Goal: Information Seeking & Learning: Learn about a topic

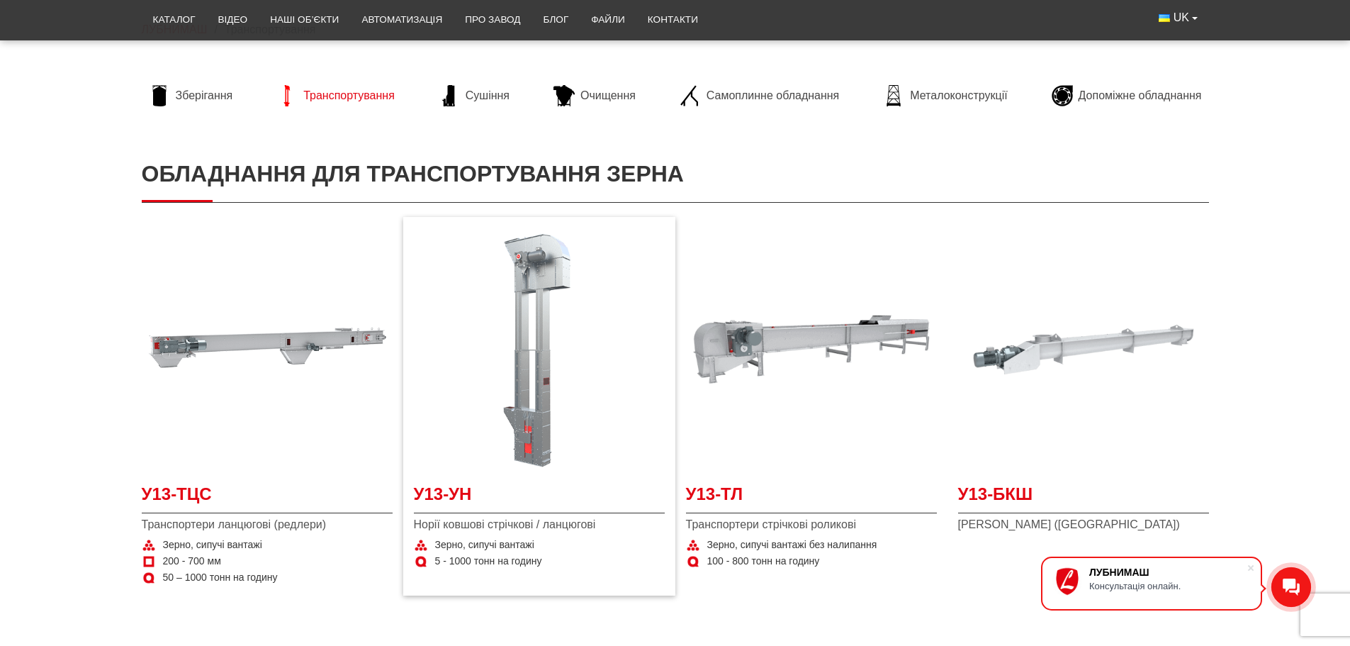
scroll to position [142, 0]
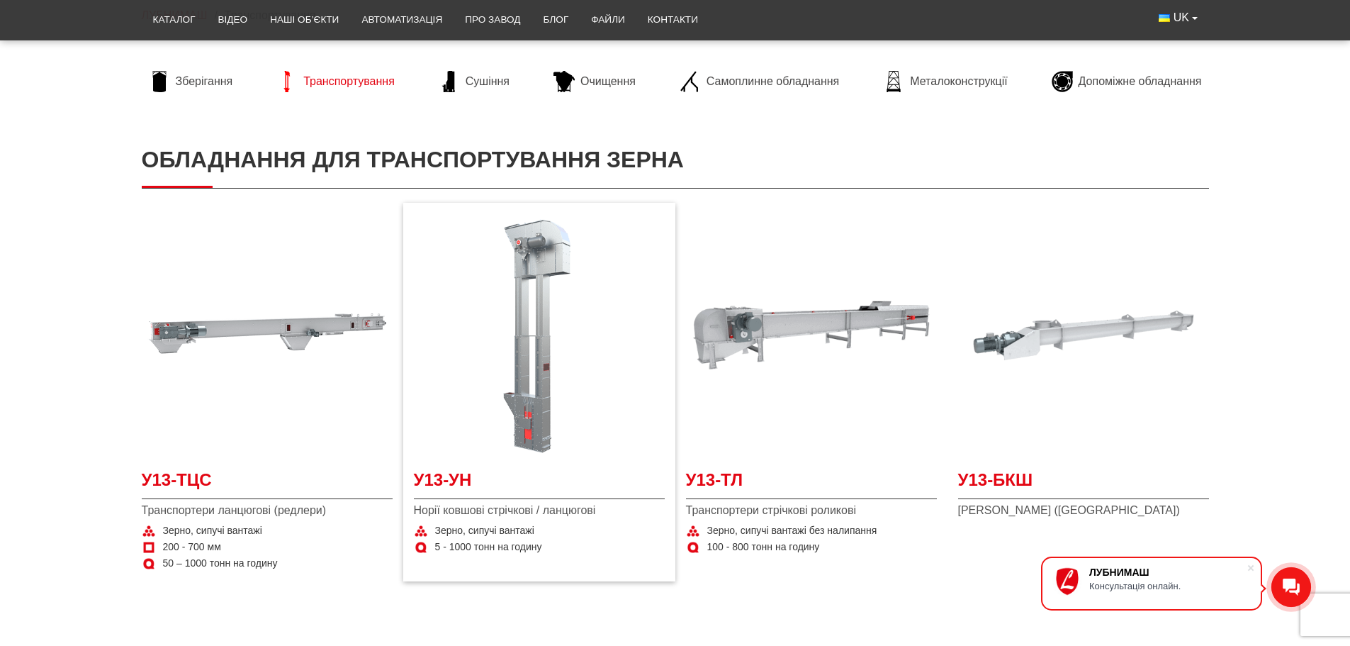
click at [528, 346] on img at bounding box center [539, 335] width 251 height 251
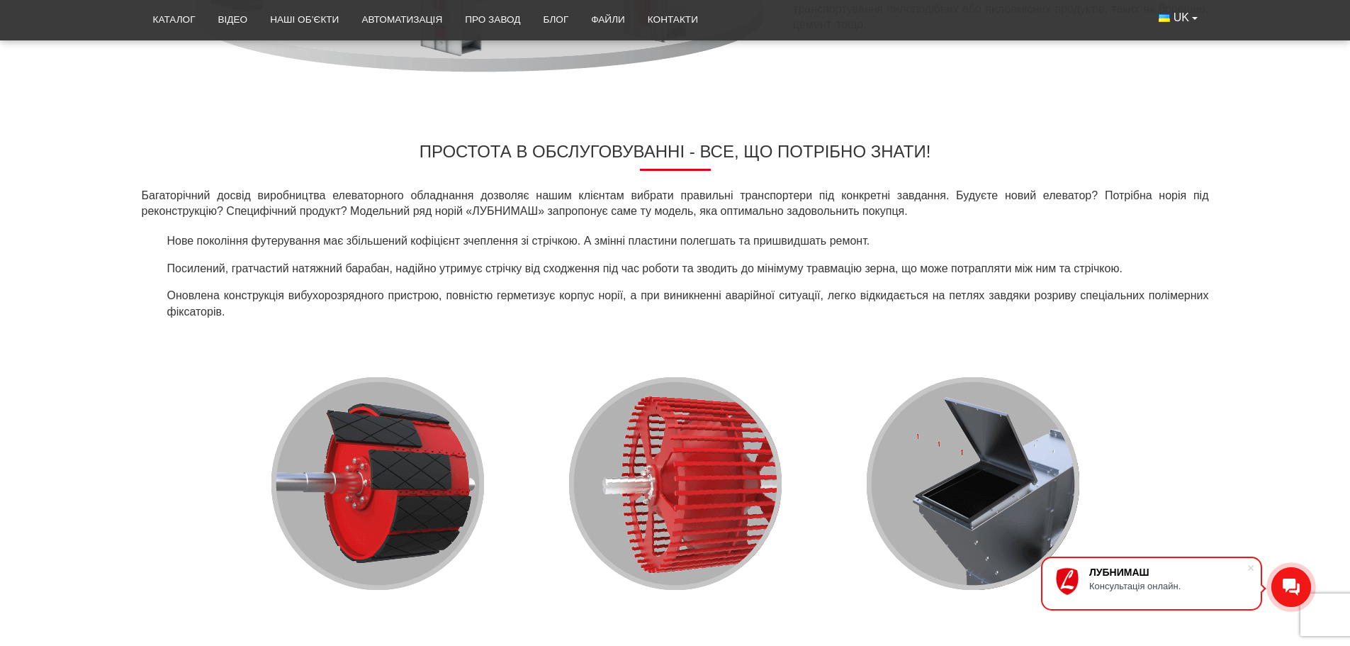
scroll to position [1063, 0]
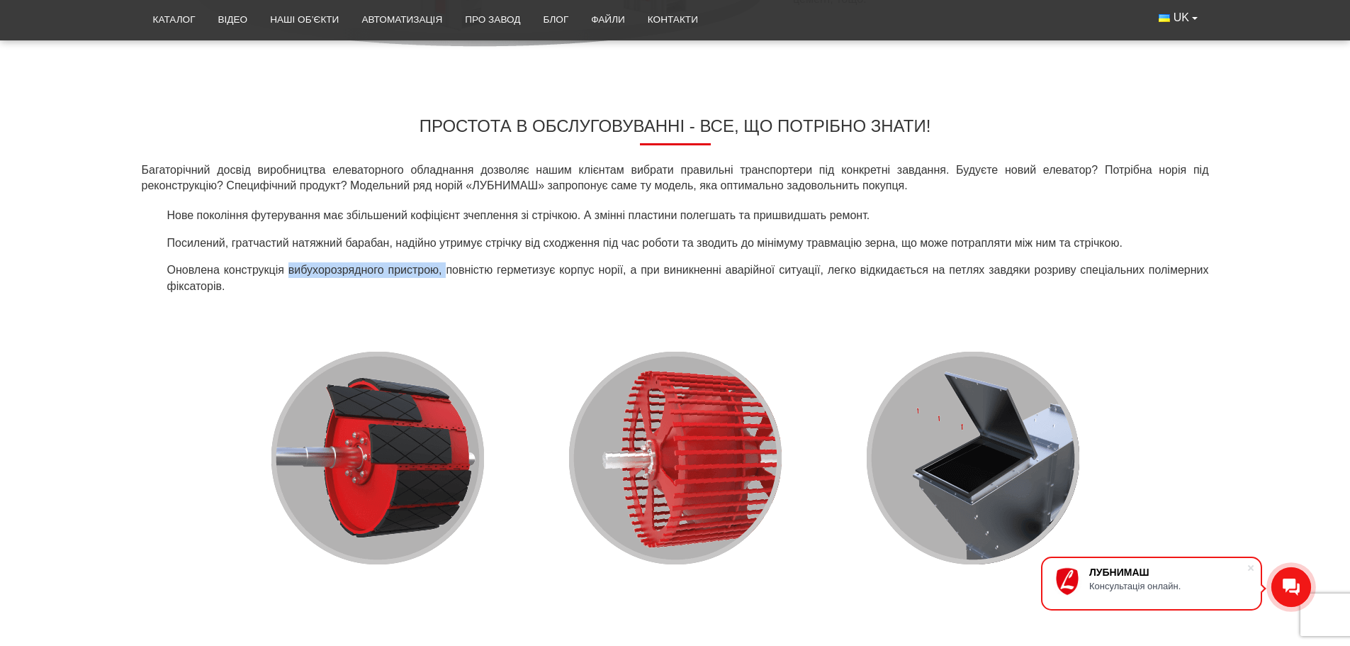
drag, startPoint x: 289, startPoint y: 265, endPoint x: 445, endPoint y: 274, distance: 156.9
click at [445, 274] on li "Оновлена конструкція вибухорозрядного пристрою, повністю герметизує корпус норі…" at bounding box center [686, 278] width 1048 height 32
click at [362, 269] on li "Оновлена конструкція вибухорозрядного пристрою, повністю герметизує корпус норі…" at bounding box center [686, 278] width 1048 height 32
drag, startPoint x: 289, startPoint y: 265, endPoint x: 436, endPoint y: 262, distance: 147.5
click at [436, 262] on li "Оновлена конструкція вибухорозрядного пристрою, повністю герметизує корпус норі…" at bounding box center [686, 278] width 1048 height 32
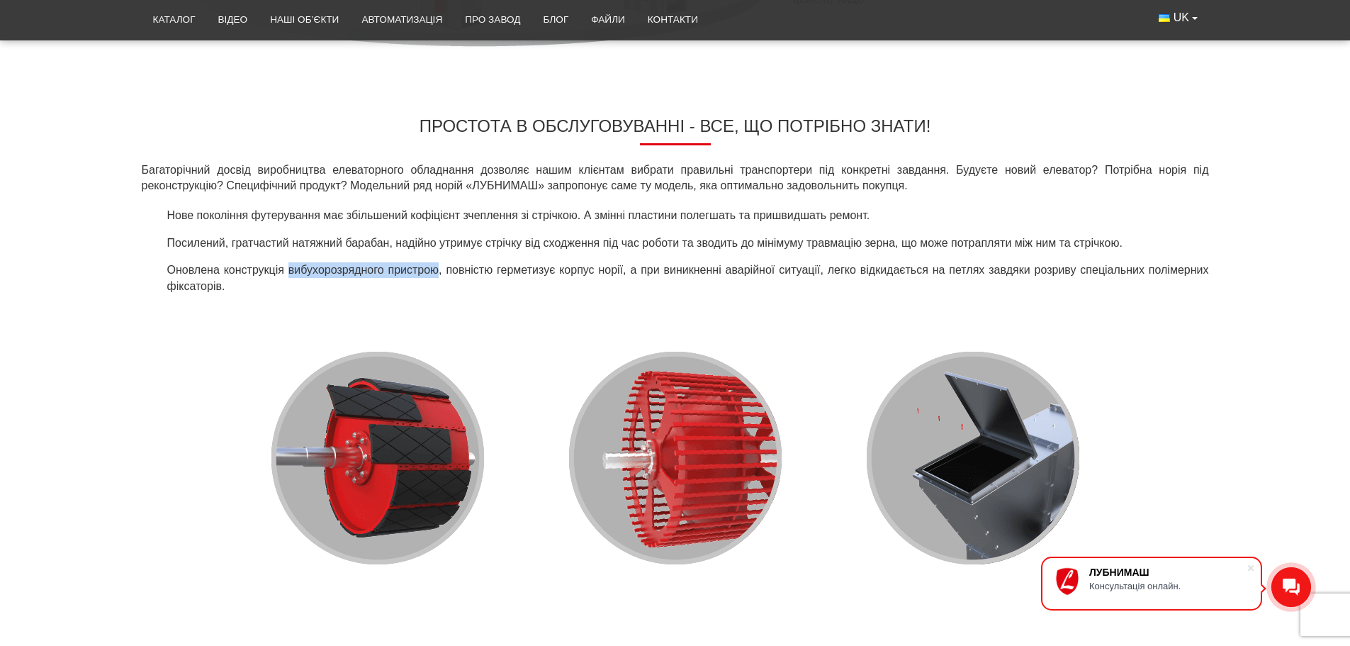
click at [342, 266] on li "Оновлена конструкція вибухорозрядного пристрою, повністю герметизує корпус норі…" at bounding box center [686, 278] width 1048 height 32
drag, startPoint x: 289, startPoint y: 270, endPoint x: 435, endPoint y: 271, distance: 146.7
click at [435, 271] on li "Оновлена конструкція вибухорозрядного пристрою, повністю герметизує корпус норі…" at bounding box center [686, 278] width 1048 height 32
copy li "вибухорозрядного пристрою"
